Goal: Task Accomplishment & Management: Use online tool/utility

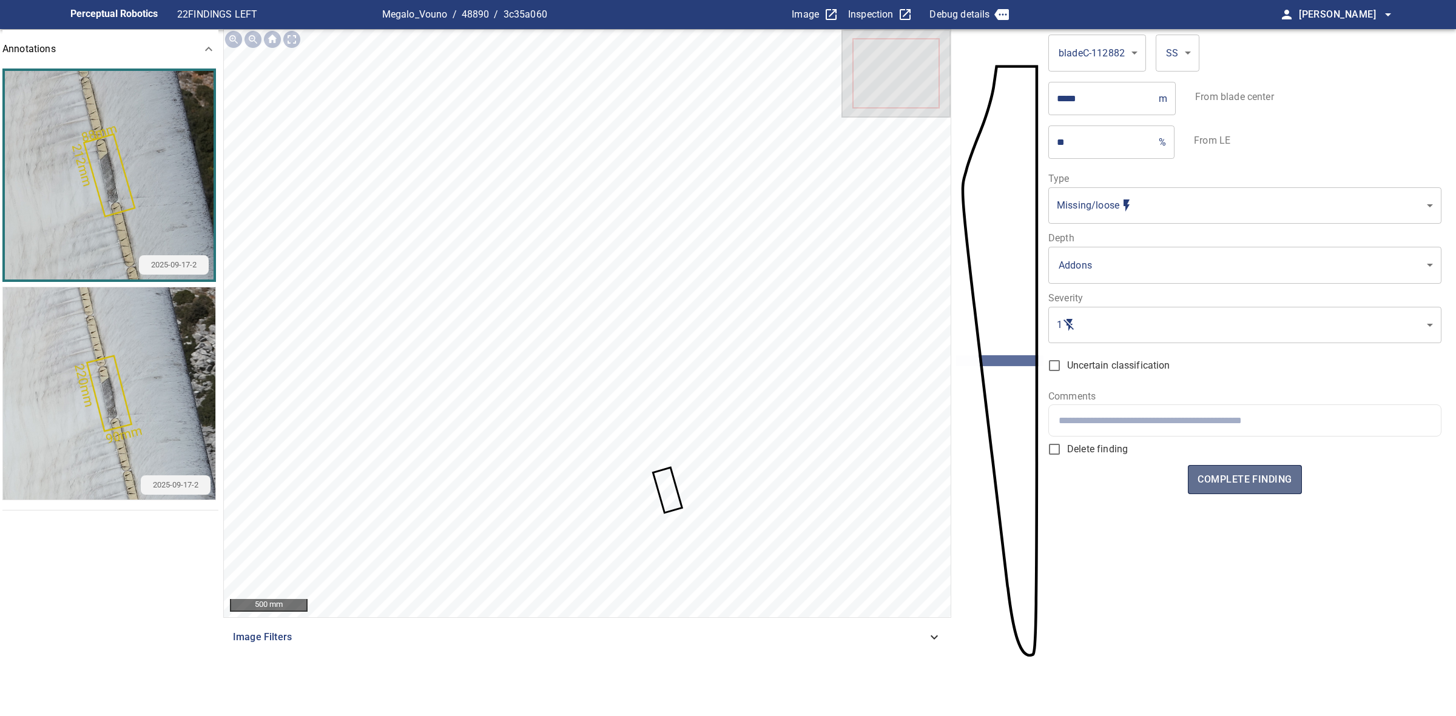
click at [1239, 475] on span "complete finding" at bounding box center [1244, 479] width 94 height 17
